Goal: Information Seeking & Learning: Learn about a topic

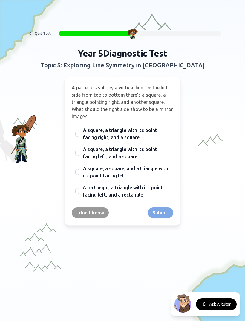
click at [78, 150] on div at bounding box center [77, 153] width 4 height 6
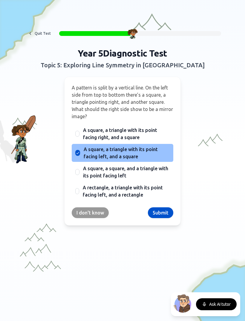
click at [164, 213] on button "Submit" at bounding box center [160, 212] width 25 height 11
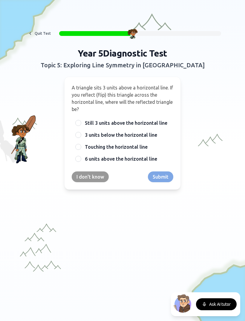
click at [80, 148] on div at bounding box center [78, 147] width 6 height 6
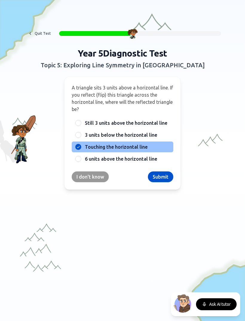
click at [169, 173] on button "Submit" at bounding box center [160, 177] width 25 height 11
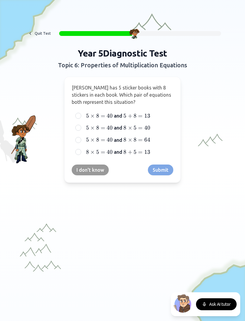
click at [84, 128] on div "5 × 8 = 40 5 \times 8 = 40 5 × 8 = 40 and 8 × 5 = 40 8 \times 5 = 40 8 × 5 = 40" at bounding box center [123, 127] width 102 height 11
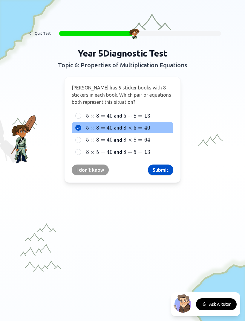
click at [166, 168] on button "Submit" at bounding box center [160, 170] width 25 height 11
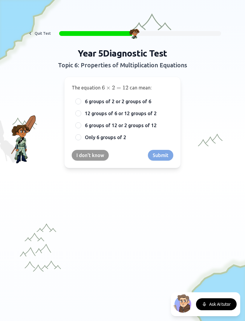
click at [80, 100] on div at bounding box center [78, 101] width 6 height 6
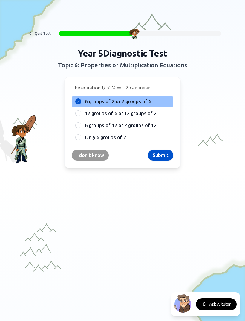
click at [164, 154] on button "Submit" at bounding box center [160, 155] width 25 height 11
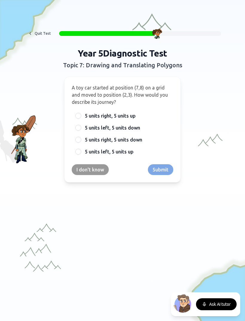
click at [82, 142] on div "5 units right, 5 units down" at bounding box center [123, 139] width 102 height 11
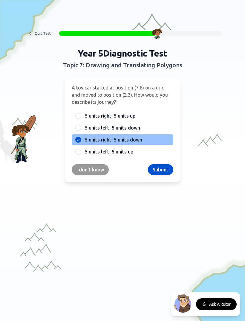
click at [158, 166] on button "Submit" at bounding box center [160, 169] width 25 height 11
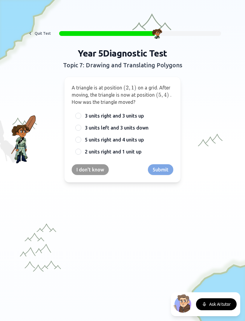
click at [77, 119] on div at bounding box center [78, 116] width 6 height 6
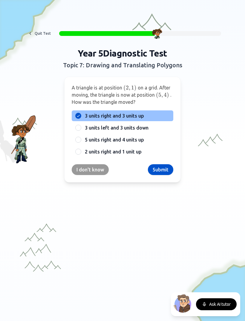
click at [165, 168] on button "Submit" at bounding box center [160, 169] width 25 height 11
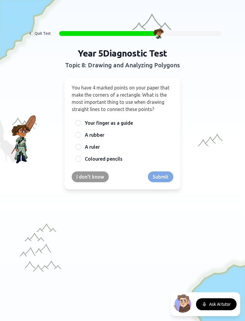
click at [84, 151] on div "A ruler" at bounding box center [123, 147] width 102 height 11
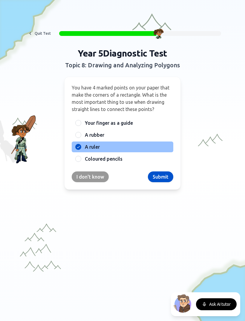
click at [164, 178] on button "Submit" at bounding box center [160, 177] width 25 height 11
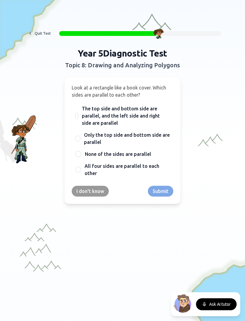
click at [78, 120] on div "The top side and bottom side are parallel, and the left side and right side are…" at bounding box center [123, 115] width 102 height 25
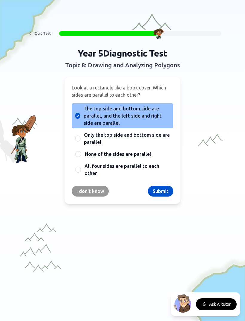
click at [159, 190] on button "Submit" at bounding box center [160, 191] width 25 height 11
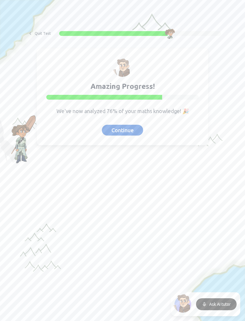
click at [130, 131] on button "Continue" at bounding box center [122, 130] width 41 height 11
